Goal: Task Accomplishment & Management: Use online tool/utility

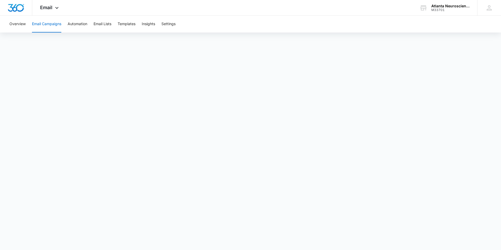
click at [53, 25] on button "Email Campaigns" at bounding box center [46, 24] width 29 height 17
